Goal: Task Accomplishment & Management: Use online tool/utility

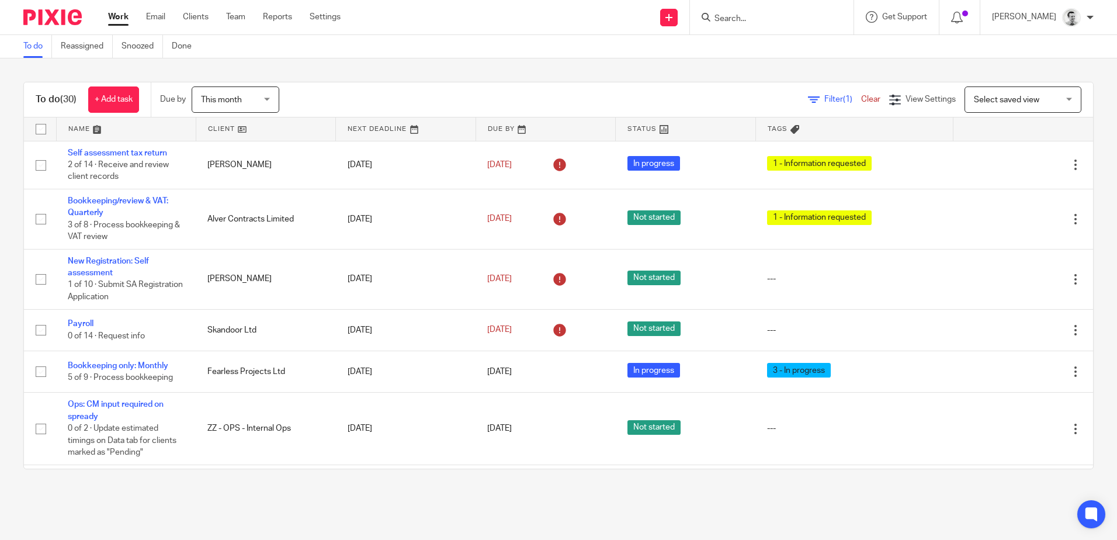
click at [217, 125] on link at bounding box center [265, 128] width 139 height 23
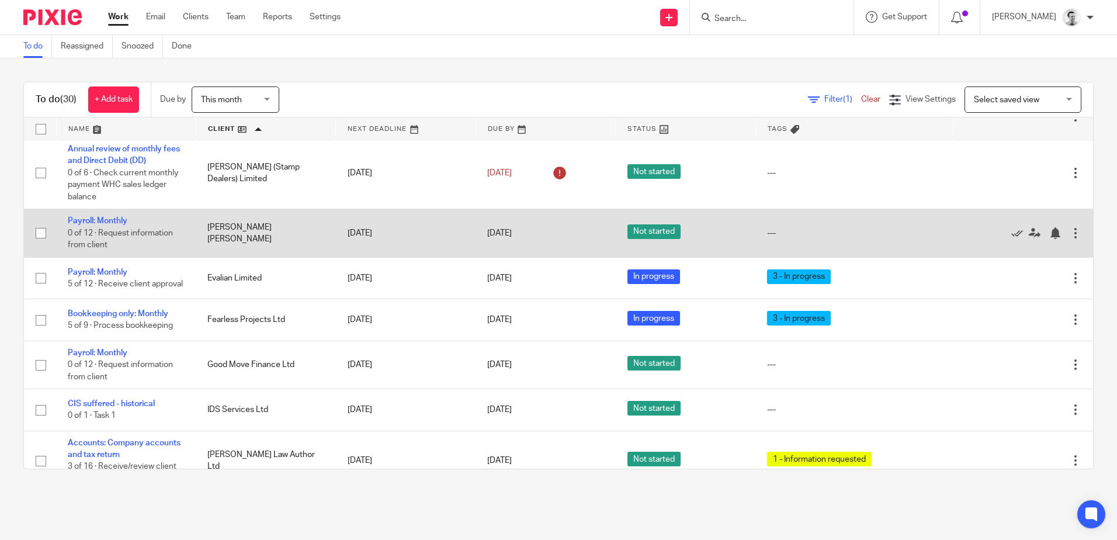
scroll to position [526, 0]
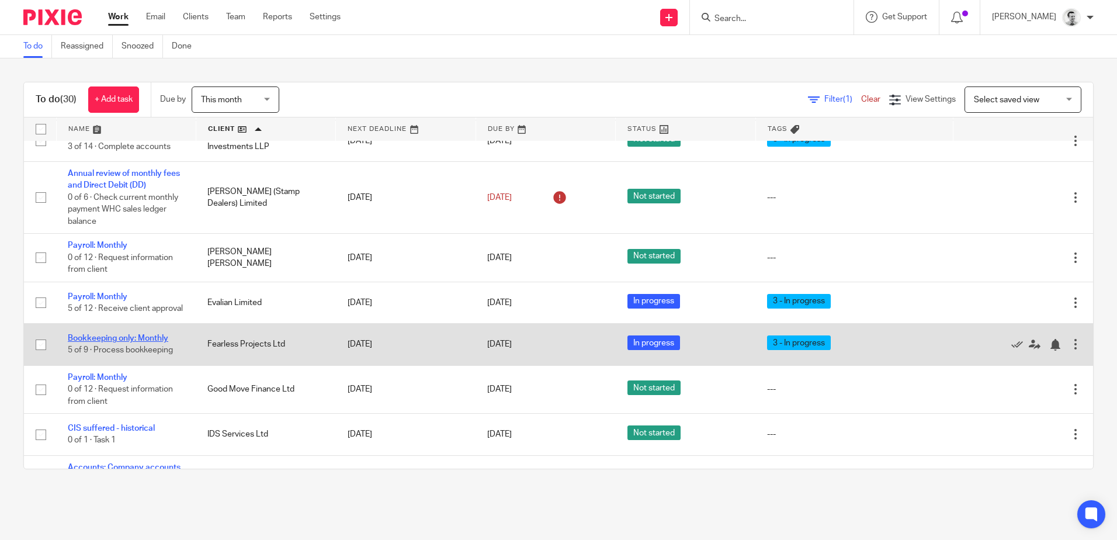
click at [120, 342] on link "Bookkeeping only: Monthly" at bounding box center [118, 338] width 100 height 8
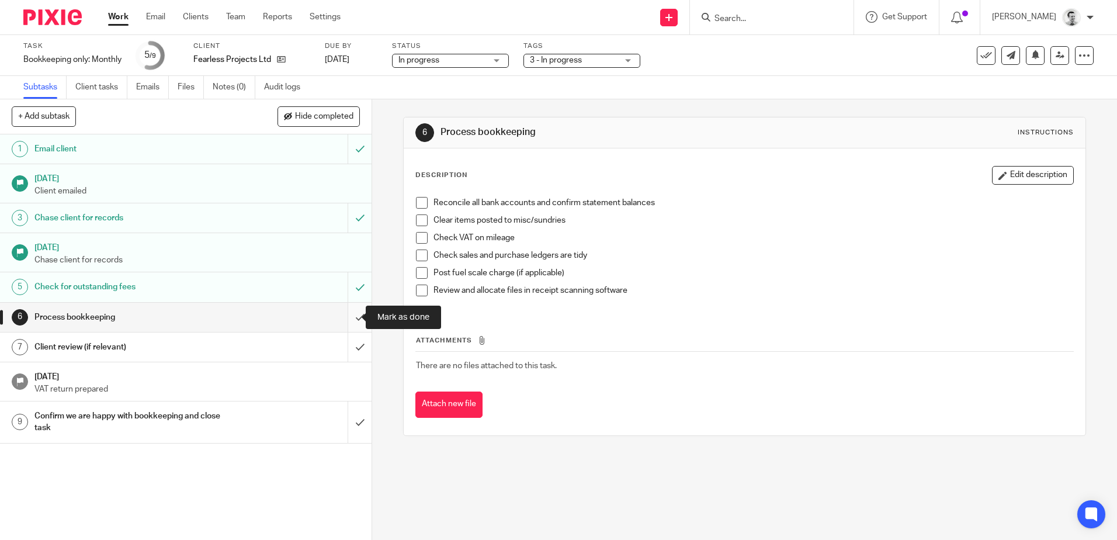
click at [342, 315] on input "submit" at bounding box center [186, 317] width 372 height 29
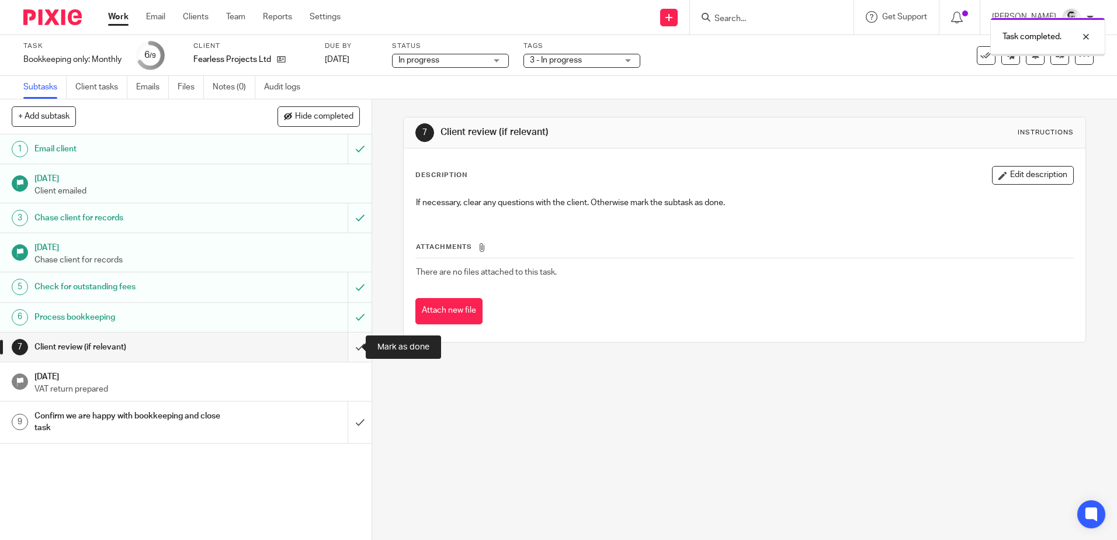
click at [346, 347] on input "submit" at bounding box center [186, 346] width 372 height 29
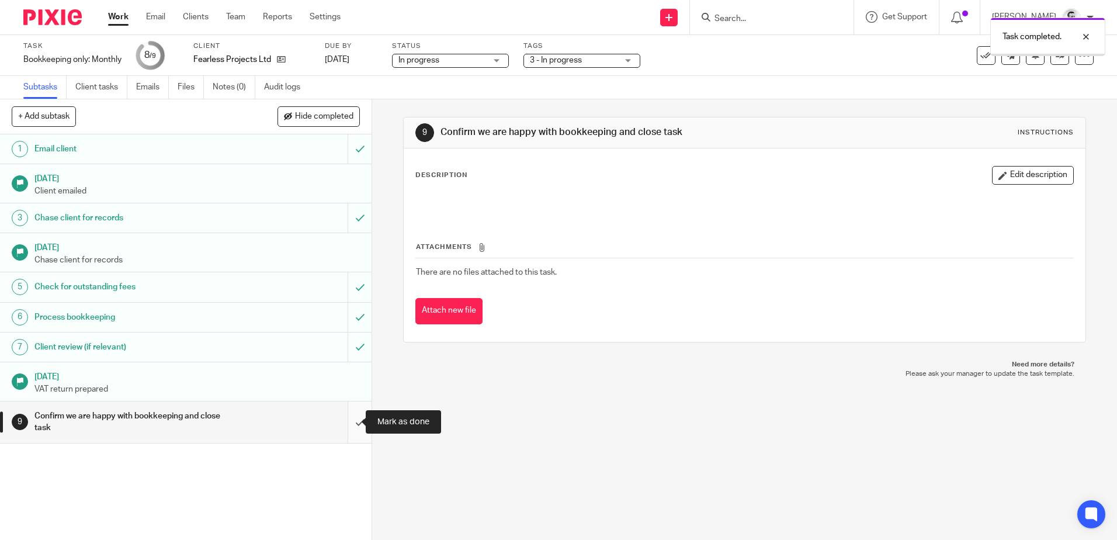
click at [345, 424] on input "submit" at bounding box center [186, 421] width 372 height 41
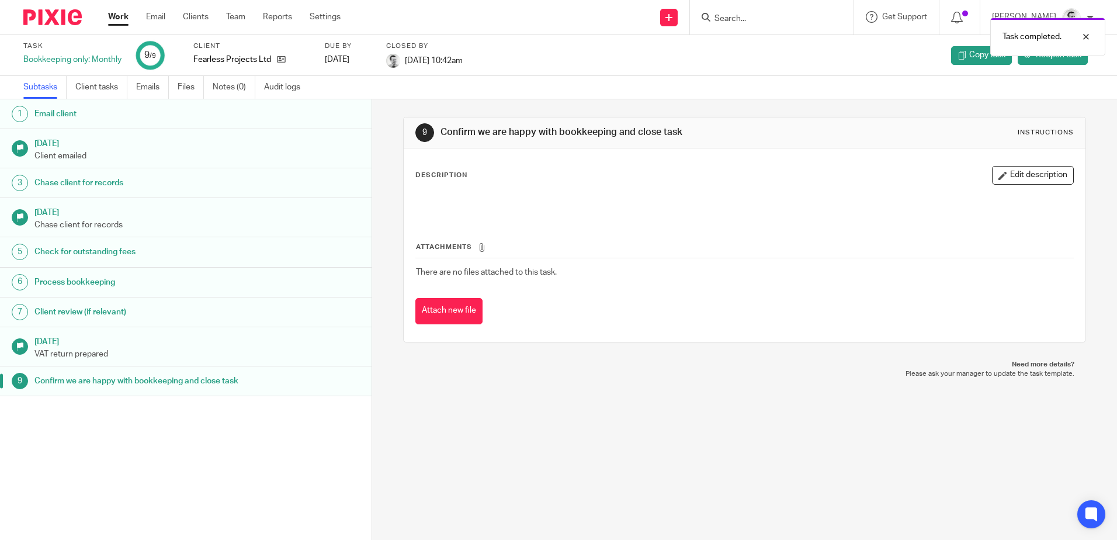
click at [118, 16] on link "Work" at bounding box center [118, 17] width 20 height 12
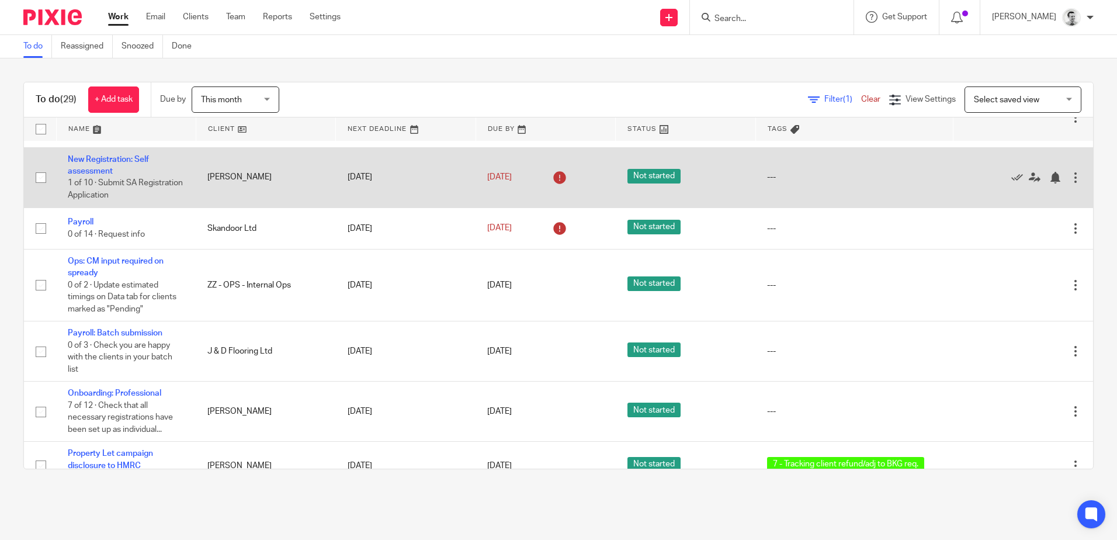
scroll to position [117, 0]
